Goal: Navigation & Orientation: Find specific page/section

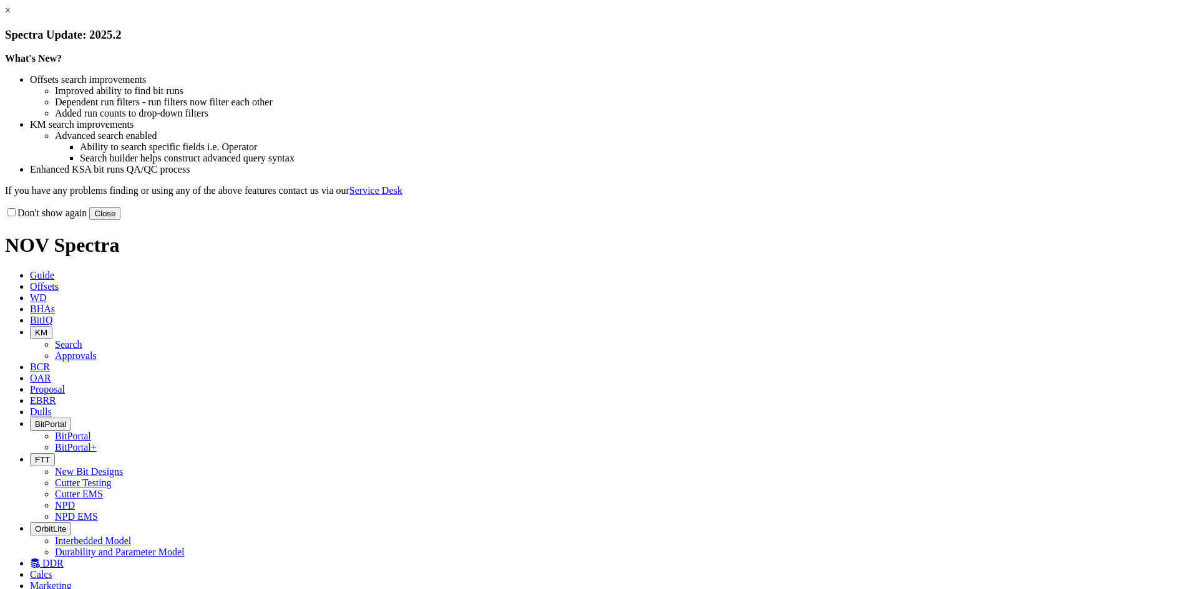
click at [120, 220] on button "Close" at bounding box center [104, 213] width 31 height 13
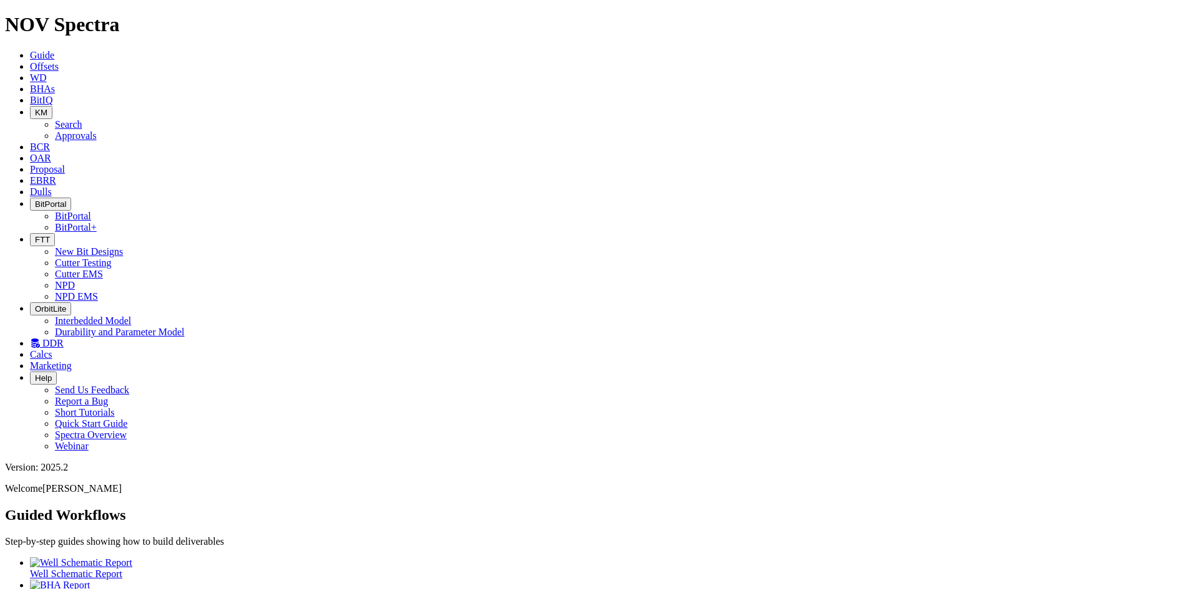
click at [35, 235] on icon "button" at bounding box center [35, 239] width 0 height 9
click at [112, 258] on link "Cutter Testing" at bounding box center [83, 263] width 57 height 11
click at [66, 200] on span "BitPortal" at bounding box center [50, 204] width 31 height 9
click at [91, 211] on link "BitPortal" at bounding box center [73, 216] width 36 height 11
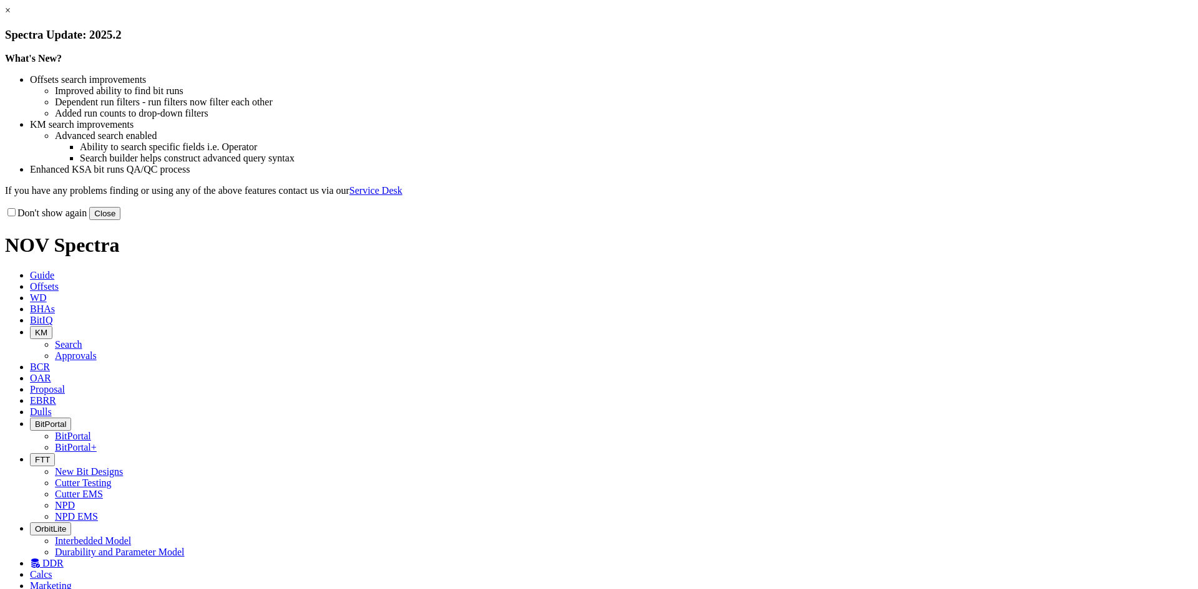
click at [120, 220] on button "Close" at bounding box center [104, 213] width 31 height 13
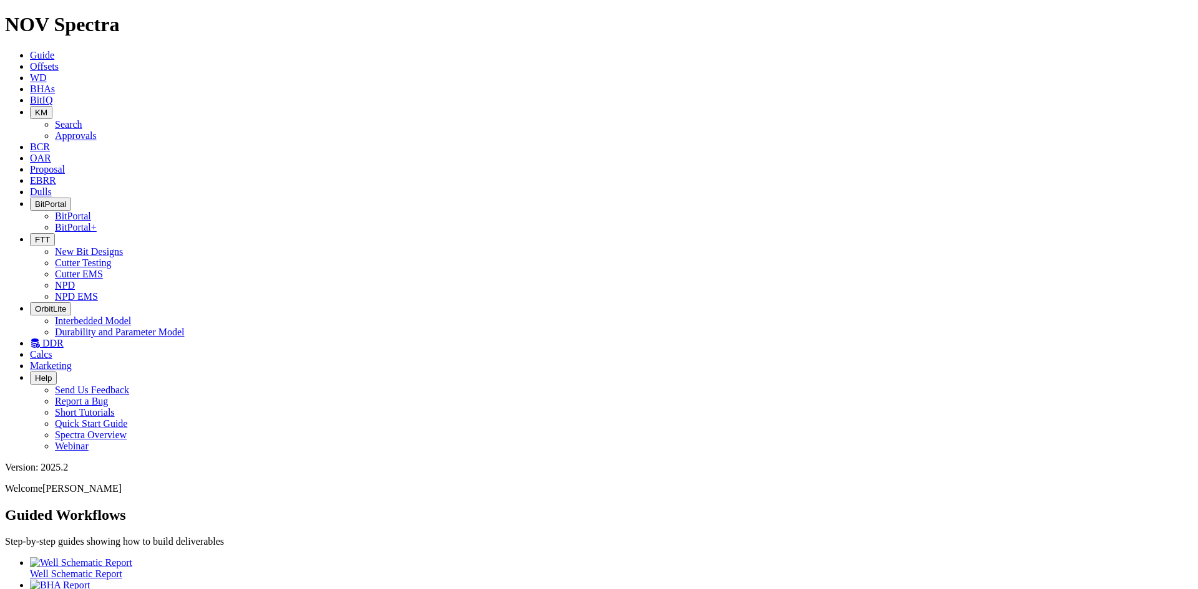
click at [35, 200] on icon "button" at bounding box center [35, 204] width 0 height 9
click at [91, 211] on link "BitPortal" at bounding box center [73, 216] width 36 height 11
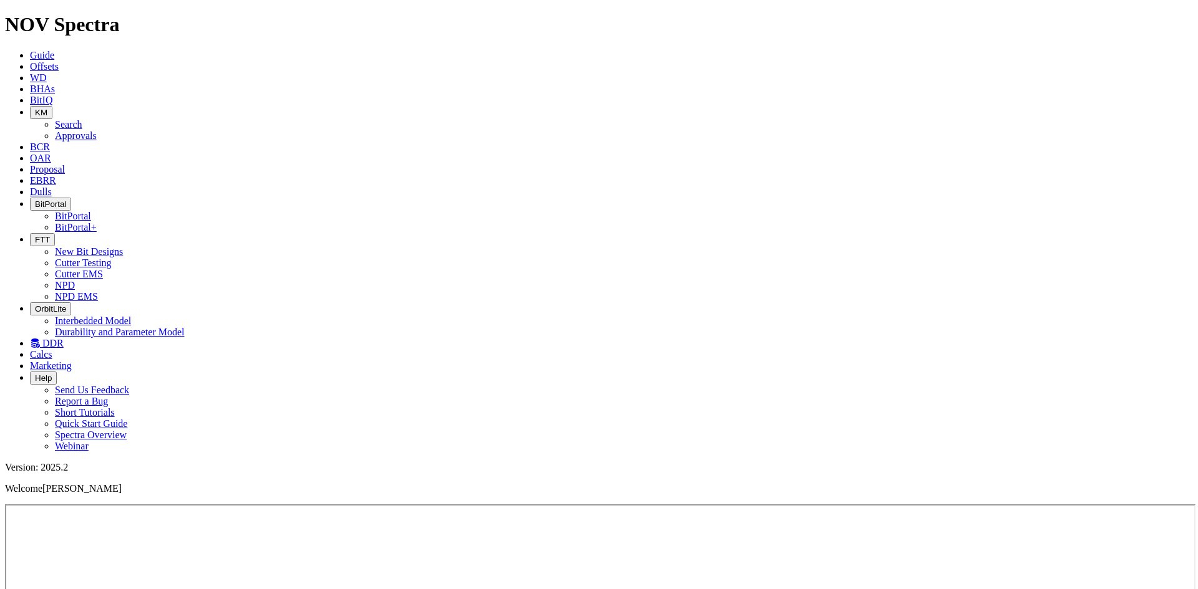
click at [50, 235] on span "FTT" at bounding box center [42, 239] width 15 height 9
click at [112, 258] on link "Cutter Testing" at bounding box center [83, 263] width 57 height 11
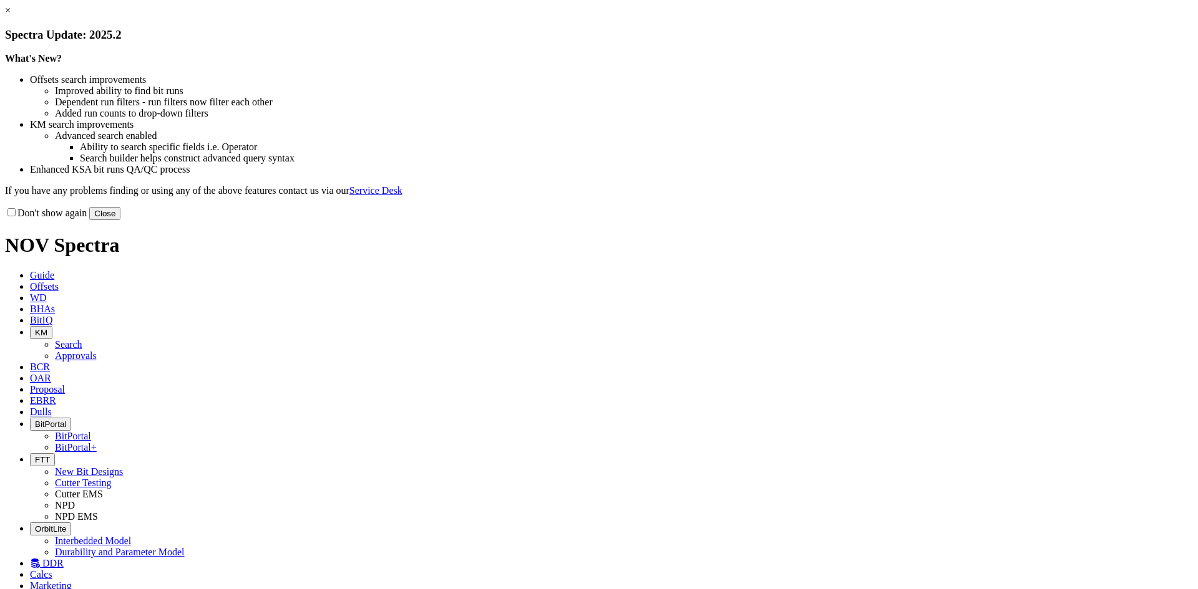
click at [120, 220] on button "Close" at bounding box center [104, 213] width 31 height 13
